Goal: Check status: Check status

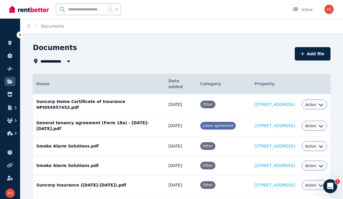
click at [15, 119] on icon "button" at bounding box center [16, 120] width 6 height 6
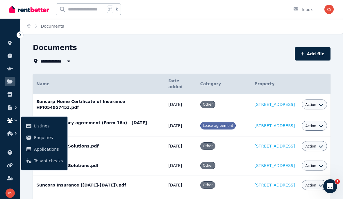
click at [53, 150] on span "Applications" at bounding box center [48, 149] width 29 height 7
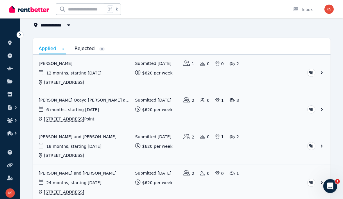
scroll to position [36, 0]
click at [321, 109] on link "View application: Paulina Ocayo Lopez and Konstanz Ullrich chellew" at bounding box center [182, 109] width 298 height 36
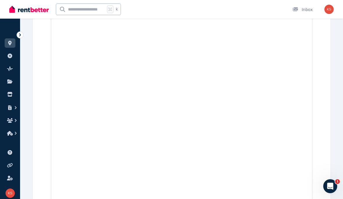
scroll to position [729, 0]
